Goal: Obtain resource: Download file/media

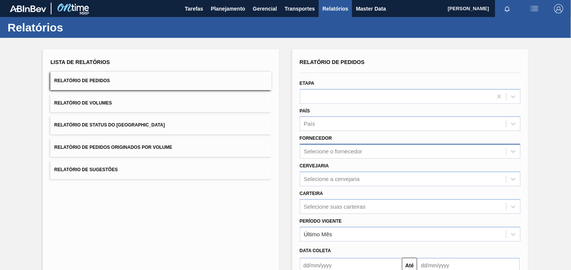
click at [346, 148] on div "Selecione o fornecedor" at bounding box center [333, 151] width 58 height 6
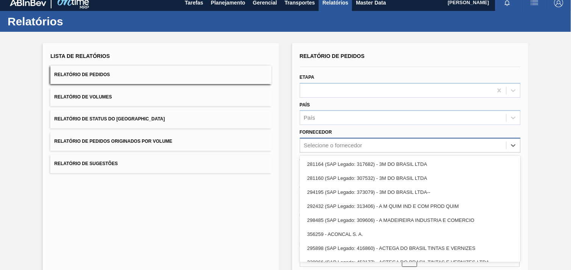
scroll to position [8, 0]
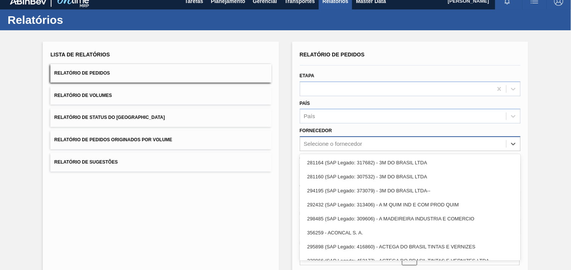
paste input "296630"
type input "296630"
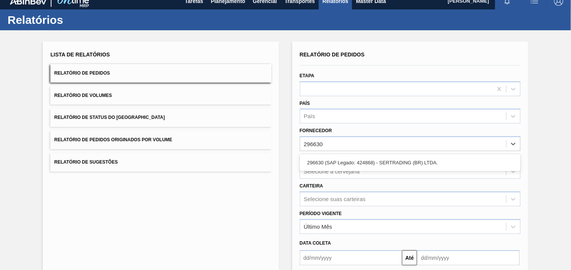
click at [364, 163] on div "296630 (SAP Legado: 424868) - SERTRADING (BR) LTDA." at bounding box center [410, 163] width 221 height 14
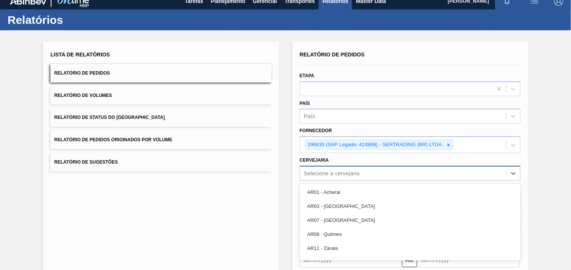
click at [361, 173] on div "option AR01 - Acheral focused, 1 of 93. 93 results available. Use Up and Down t…" at bounding box center [410, 173] width 221 height 15
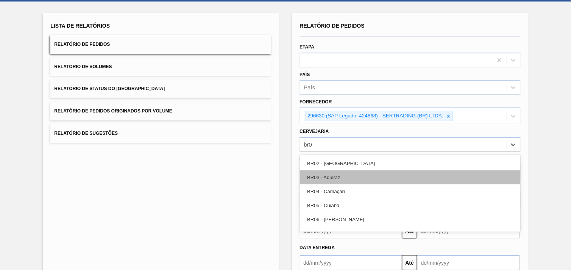
type input "br08"
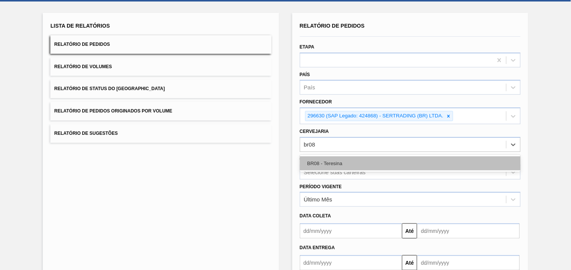
click at [345, 161] on div "BR08 - Teresina" at bounding box center [410, 163] width 221 height 14
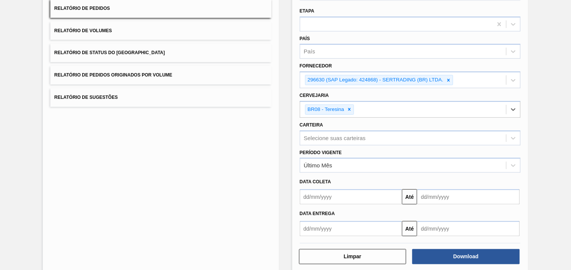
scroll to position [82, 0]
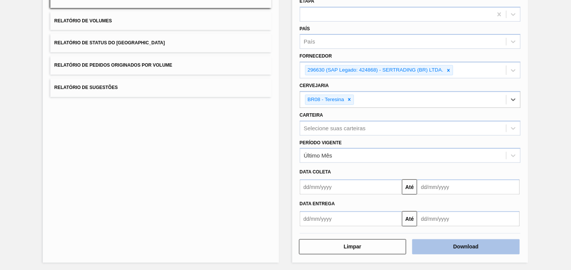
click at [499, 243] on button "Download" at bounding box center [467, 246] width 108 height 15
